Goal: Task Accomplishment & Management: Manage account settings

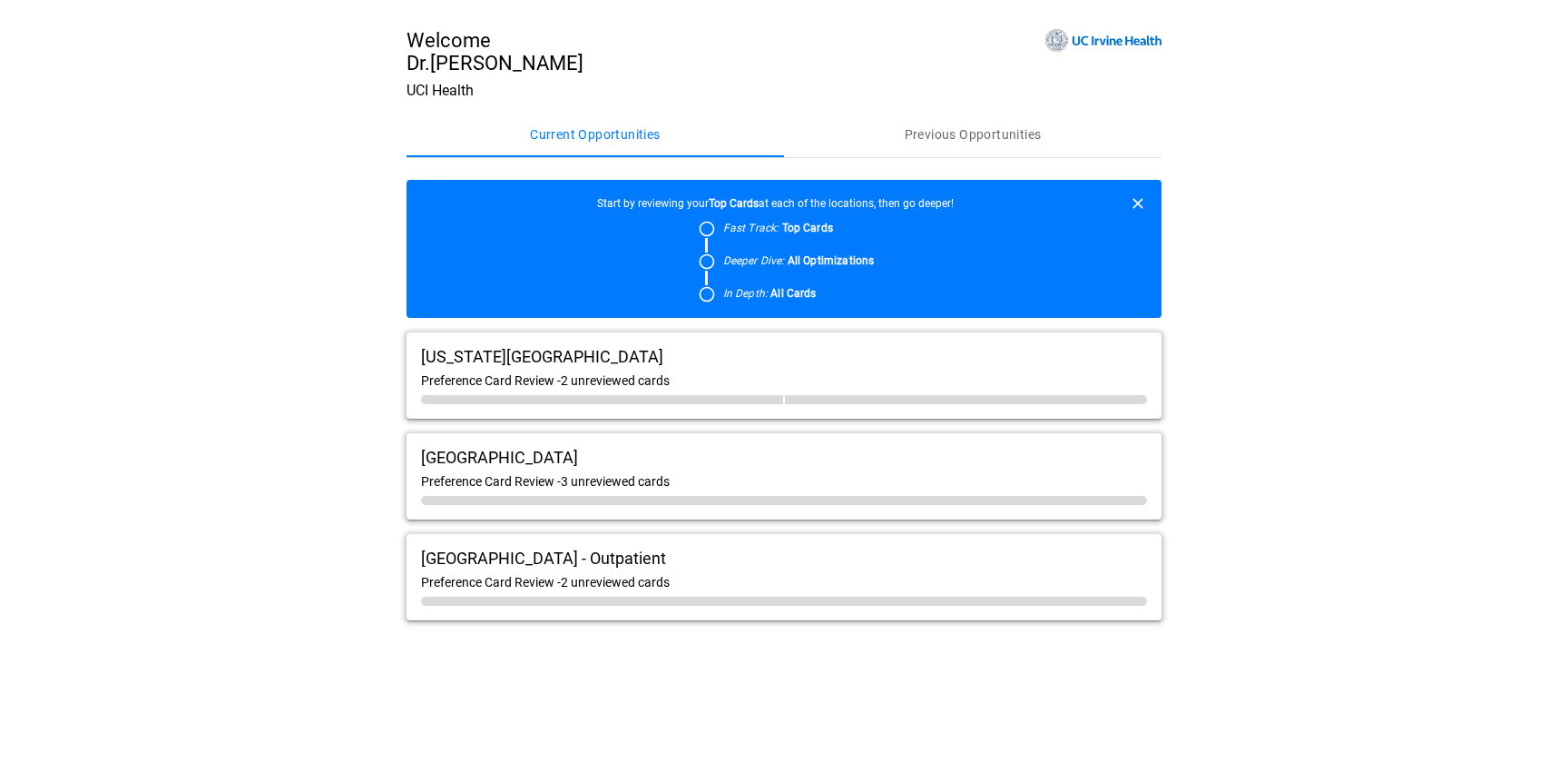
click at [824, 370] on div "[US_STATE] Irvine Advanced Care Center Preference Card Review - 2 unreviewed ca…" at bounding box center [784, 375] width 755 height 86
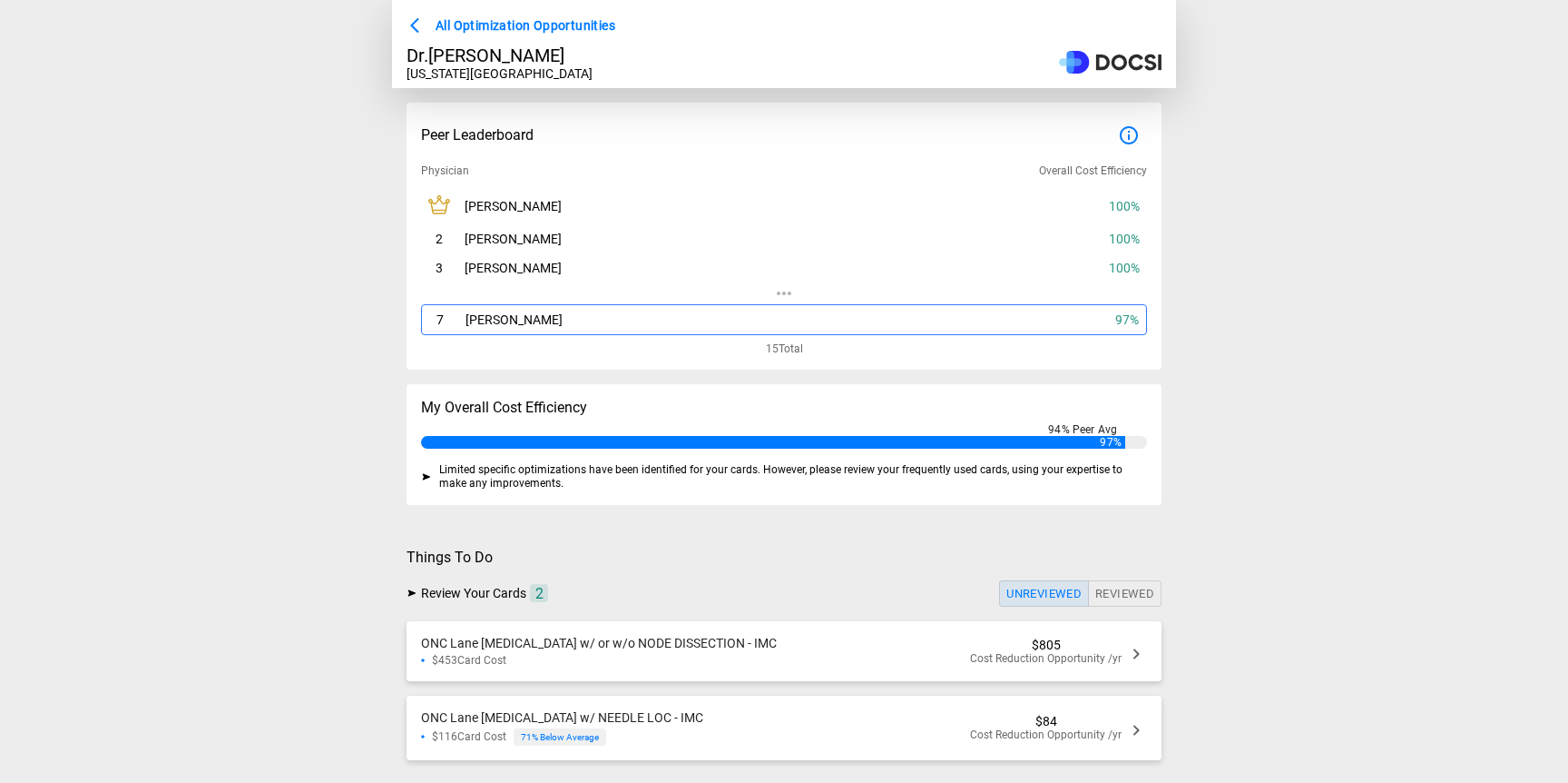
click at [785, 646] on div "ONC Lane [MEDICAL_DATA] w/ or w/o NODE DISSECTION - IMC $453 Card Cost $805 Cos…" at bounding box center [784, 651] width 755 height 60
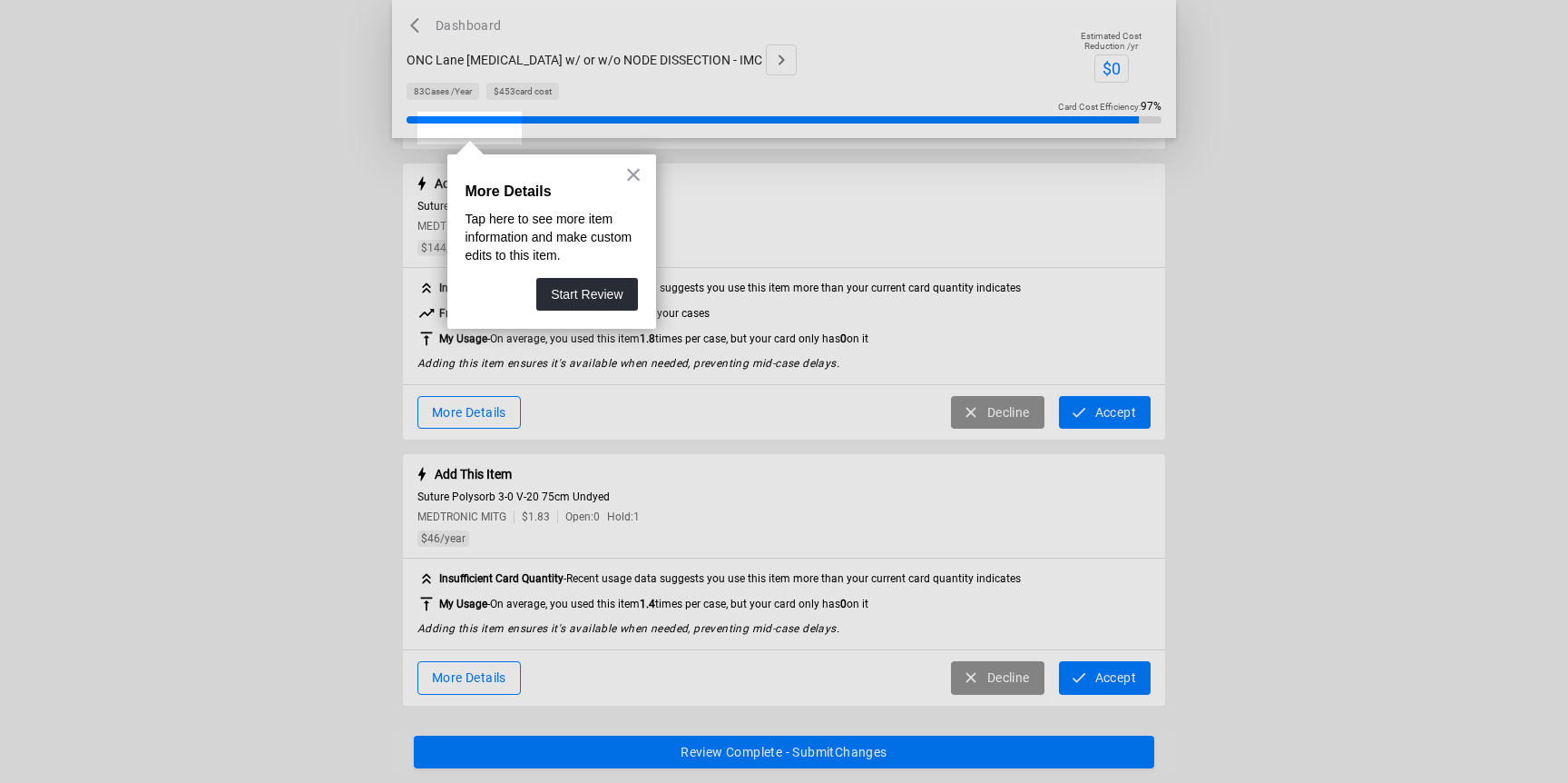
scroll to position [313, 0]
